Goal: Information Seeking & Learning: Check status

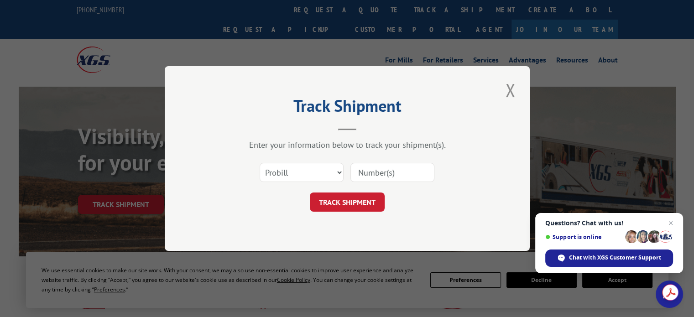
click at [315, 171] on select "Select category... Probill BOL PO" at bounding box center [302, 172] width 84 height 19
select select "po"
click at [260, 163] on select "Select category... Probill BOL PO" at bounding box center [302, 172] width 84 height 19
click at [387, 174] on input at bounding box center [392, 172] width 84 height 19
type input "146312"
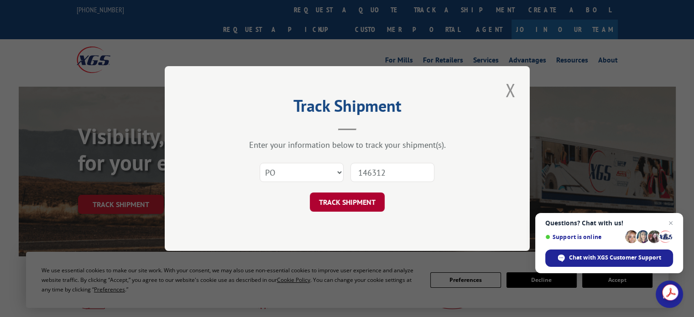
click at [373, 206] on button "TRACK SHIPMENT" at bounding box center [347, 202] width 75 height 19
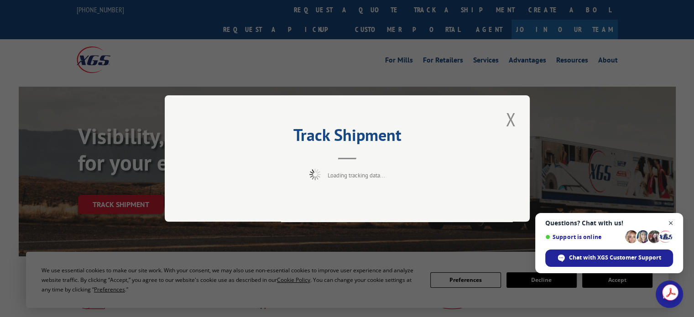
click at [669, 226] on span "Open chat" at bounding box center [670, 223] width 11 height 11
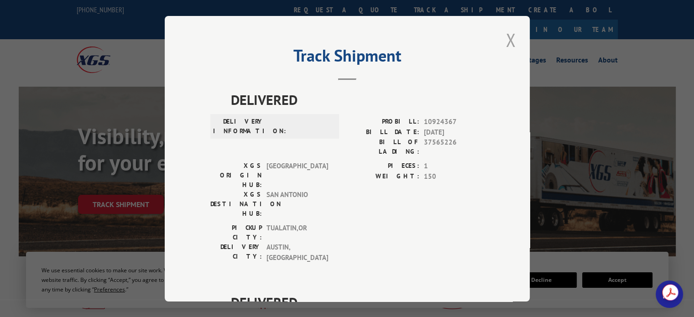
click at [507, 37] on button "Close modal" at bounding box center [511, 39] width 16 height 25
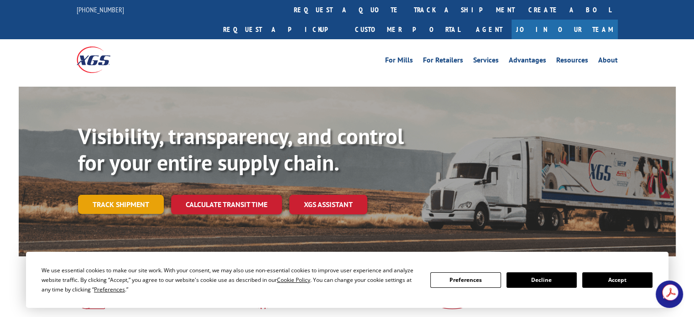
click at [110, 195] on link "Track shipment" at bounding box center [121, 204] width 86 height 19
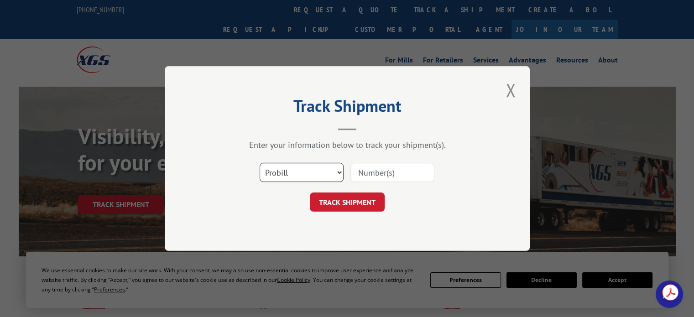
click at [294, 176] on select "Select category... Probill BOL PO" at bounding box center [302, 172] width 84 height 19
select select "po"
click at [260, 163] on select "Select category... Probill BOL PO" at bounding box center [302, 172] width 84 height 19
click at [370, 174] on input at bounding box center [392, 172] width 84 height 19
type input "146513"
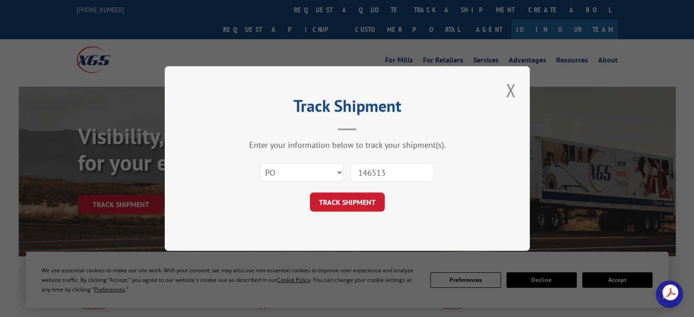
click button "TRACK SHIPMENT" at bounding box center [347, 202] width 75 height 19
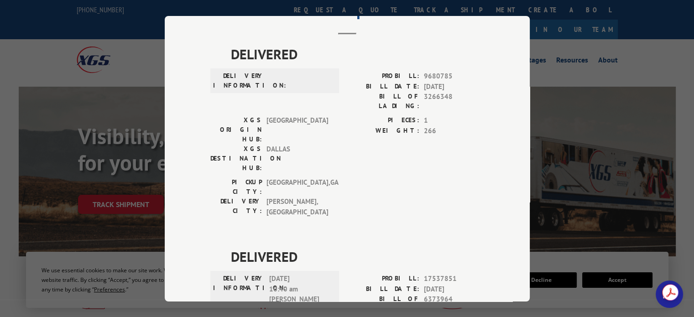
scroll to position [91, 0]
